Goal: Navigation & Orientation: Understand site structure

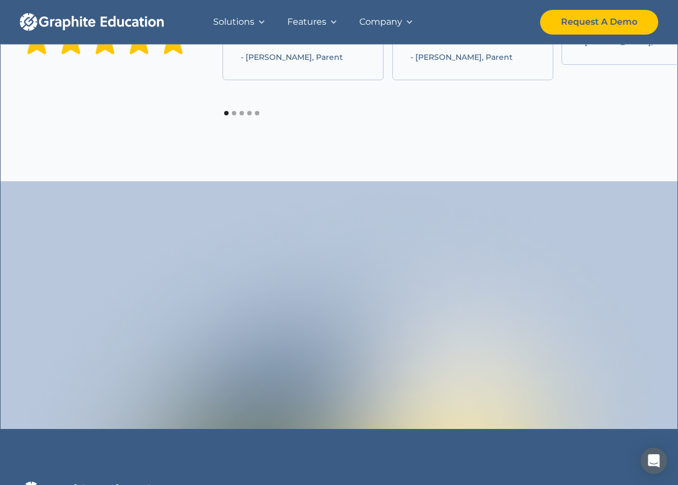
scroll to position [1264, 0]
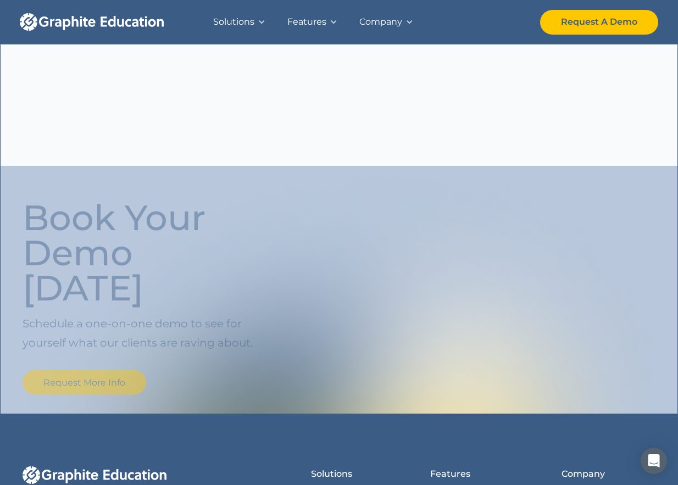
scroll to position [1397, 0]
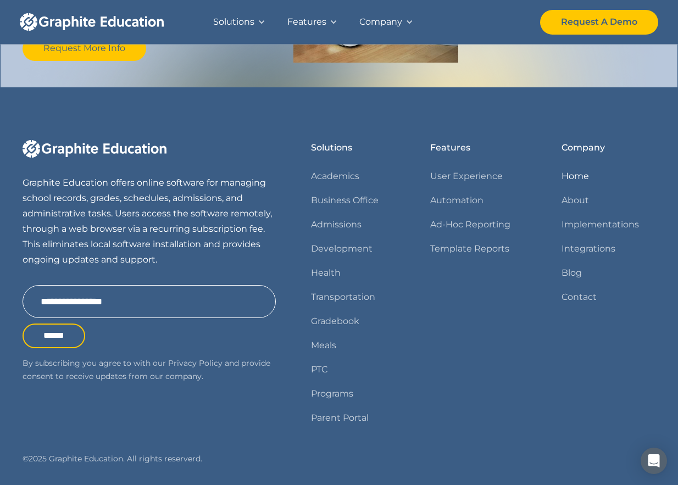
click at [584, 169] on link "Home" at bounding box center [575, 176] width 27 height 15
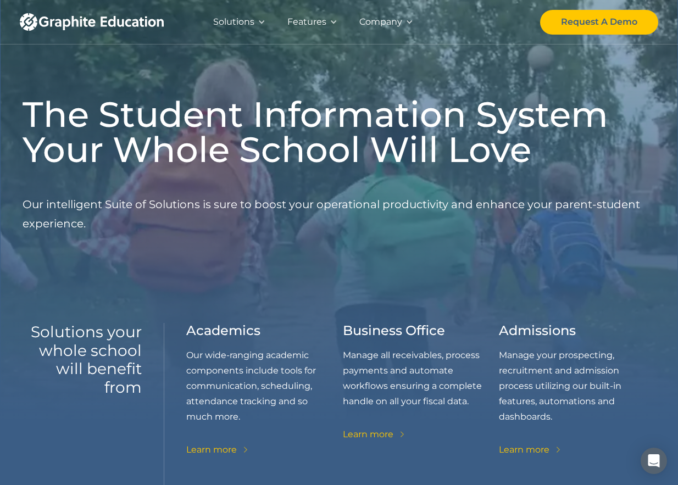
click at [256, 19] on div "Solutions" at bounding box center [239, 22] width 74 height 44
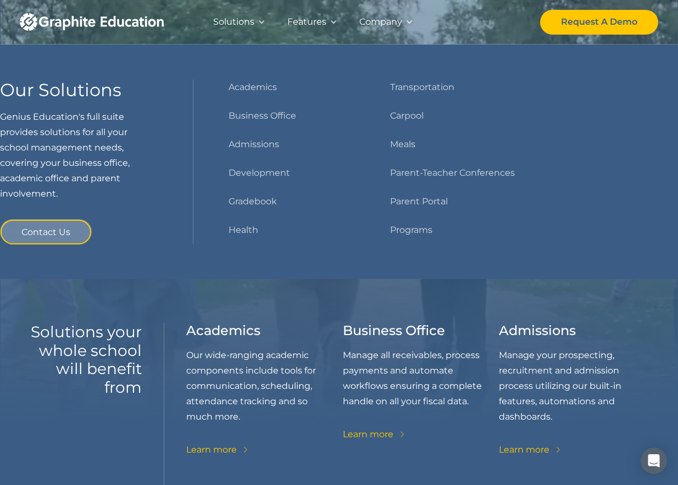
click at [323, 19] on div "Features" at bounding box center [306, 21] width 39 height 15
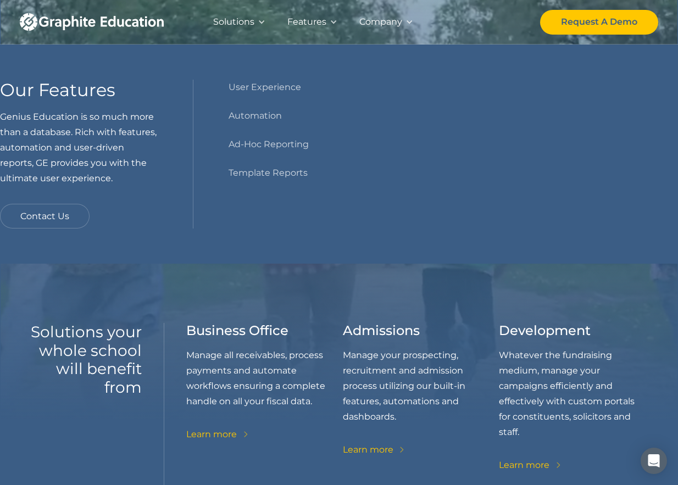
click at [381, 20] on div "Company" at bounding box center [380, 21] width 43 height 15
